Goal: Task Accomplishment & Management: Use online tool/utility

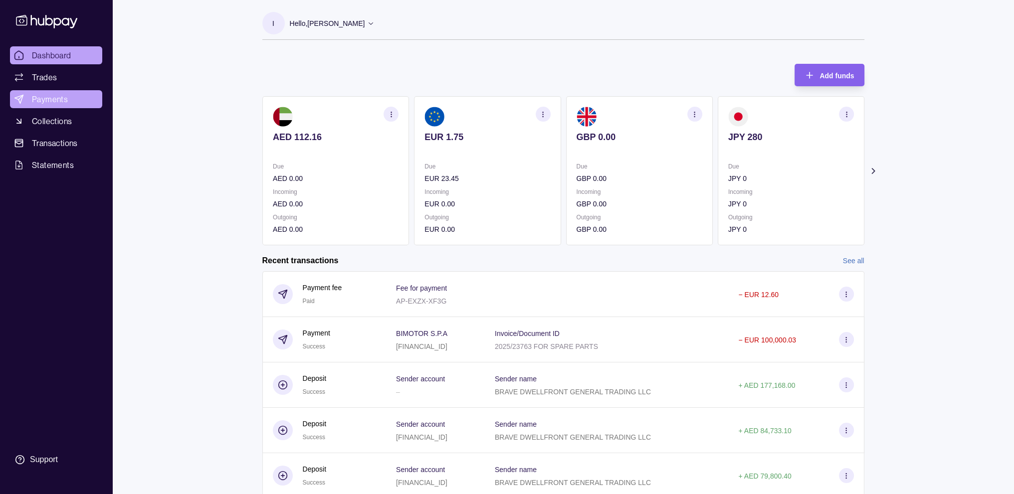
click at [54, 97] on span "Payments" at bounding box center [50, 99] width 36 height 12
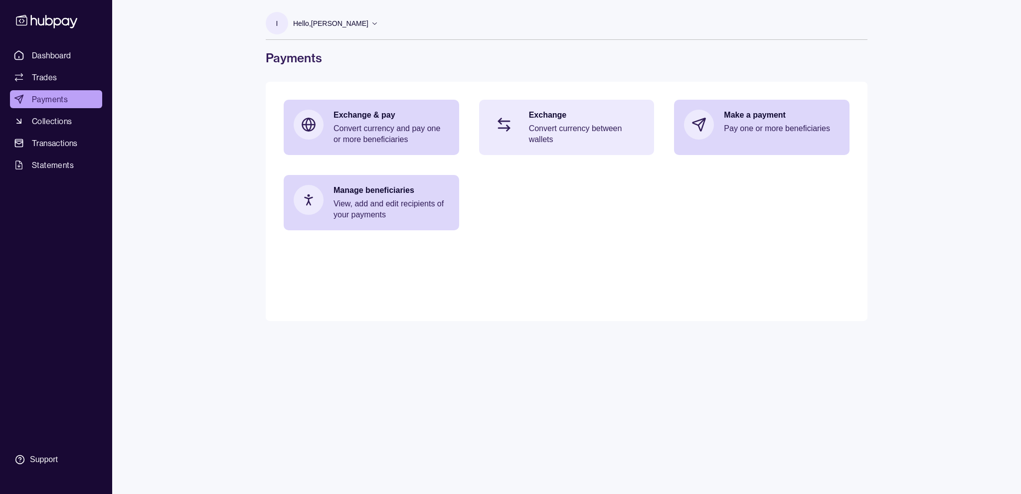
click at [583, 129] on p "Convert currency between wallets" at bounding box center [587, 134] width 116 height 22
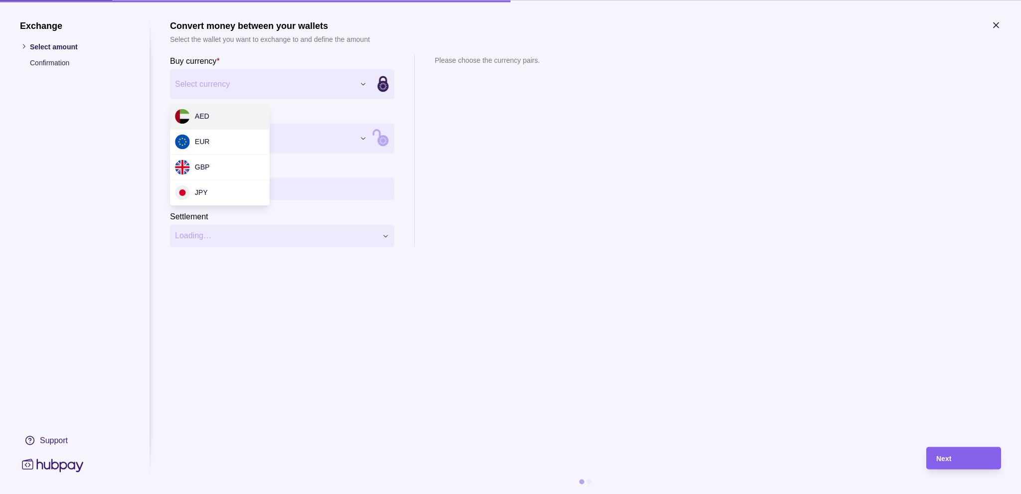
click at [285, 494] on div "Exchange Select amount Confirmation Support Convert money between your wallets …" at bounding box center [510, 494] width 1021 height 0
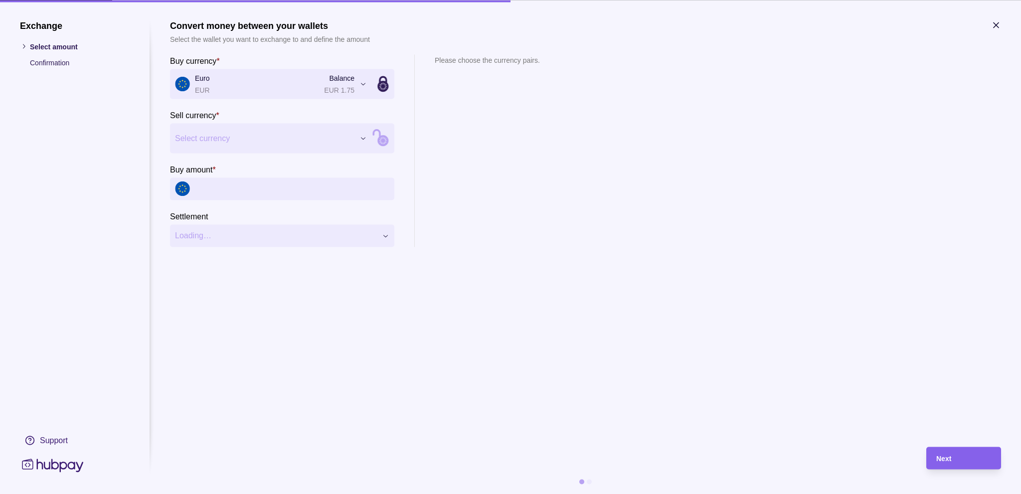
click at [286, 494] on div "Exchange Select amount Confirmation Support Convert money between your wallets …" at bounding box center [510, 494] width 1021 height 0
click at [951, 451] on div "Next" at bounding box center [957, 458] width 70 height 22
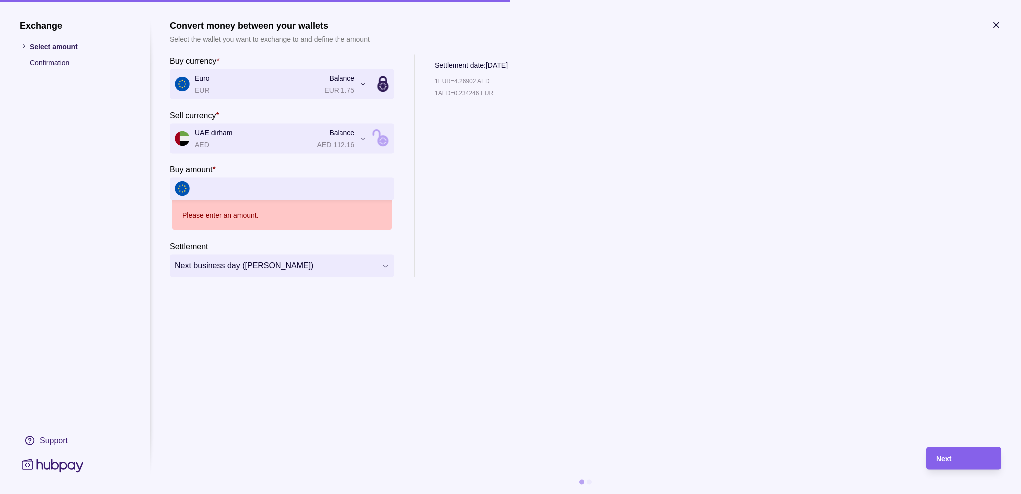
click at [262, 196] on input "Buy amount *" at bounding box center [292, 189] width 195 height 22
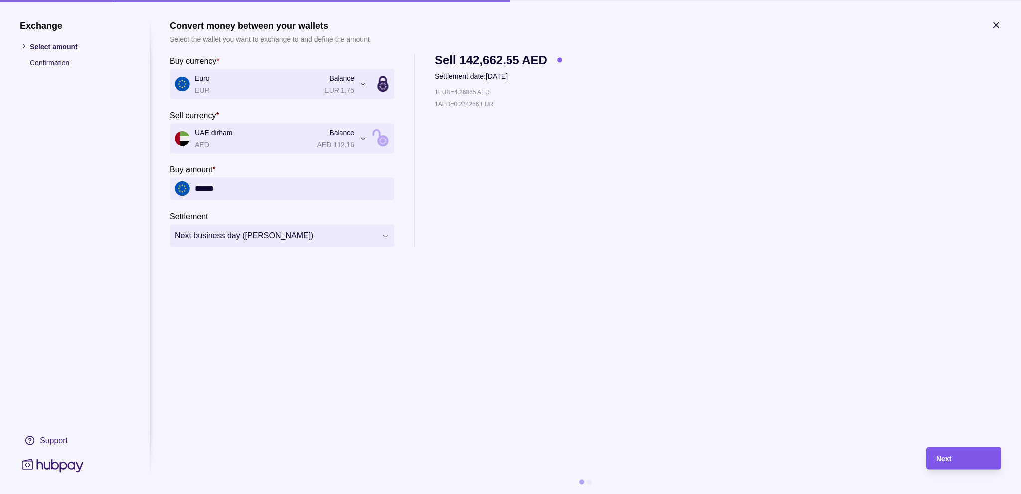
type input "******"
click at [946, 461] on span "Next" at bounding box center [944, 459] width 15 height 8
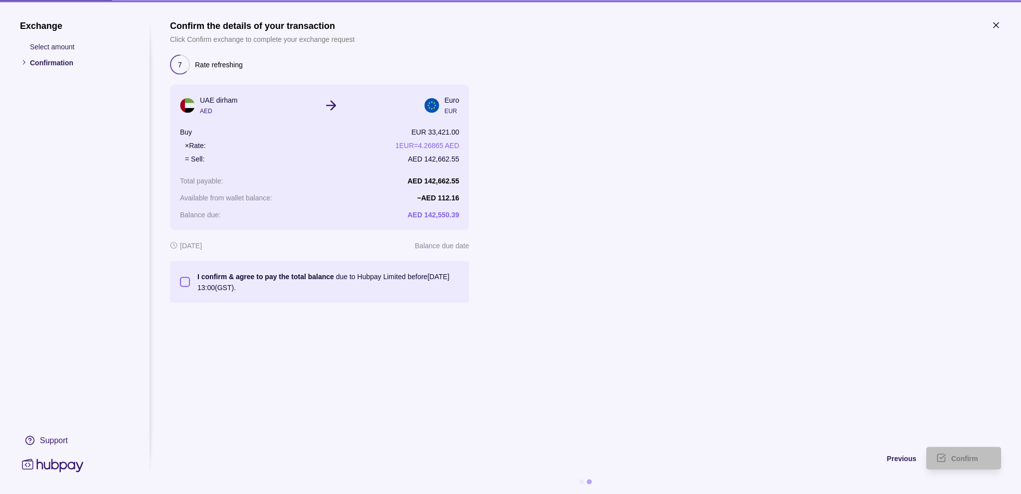
click at [186, 283] on button "I confirm & agree to pay the total balance due to Hubpay Limited before [DATE] …" at bounding box center [185, 282] width 10 height 10
click at [943, 458] on icon "submit" at bounding box center [943, 457] width 5 height 4
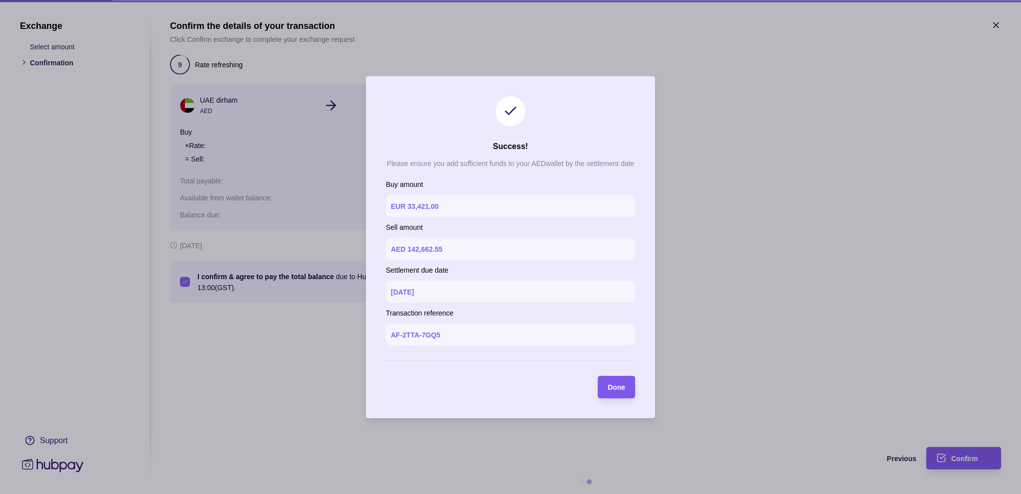
click at [624, 391] on span "Done" at bounding box center [616, 388] width 17 height 8
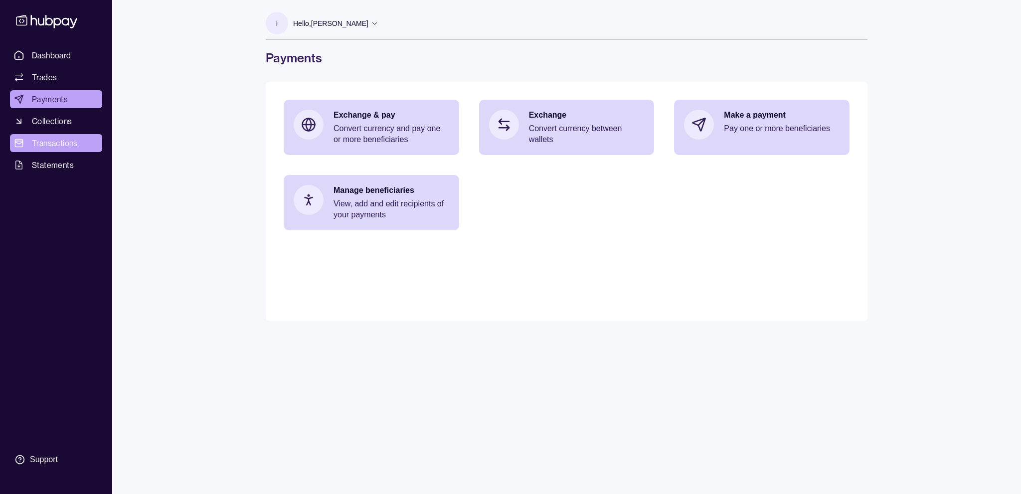
click at [51, 136] on link "Transactions" at bounding box center [56, 143] width 92 height 18
